Goal: Transaction & Acquisition: Purchase product/service

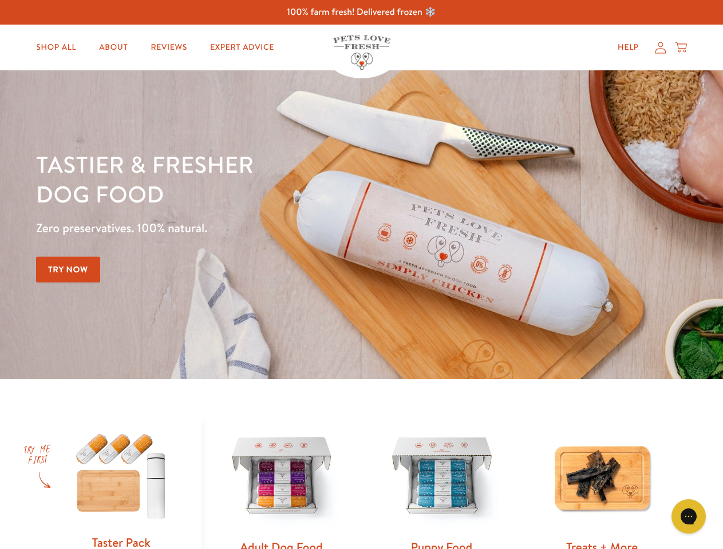
click at [361, 275] on div "Tastier & fresher dog food Zero preservatives. 100% natural. Try Now" at bounding box center [253, 224] width 434 height 151
click at [688, 517] on icon "Gorgias live chat" at bounding box center [688, 516] width 11 height 11
